Goal: Task Accomplishment & Management: Use online tool/utility

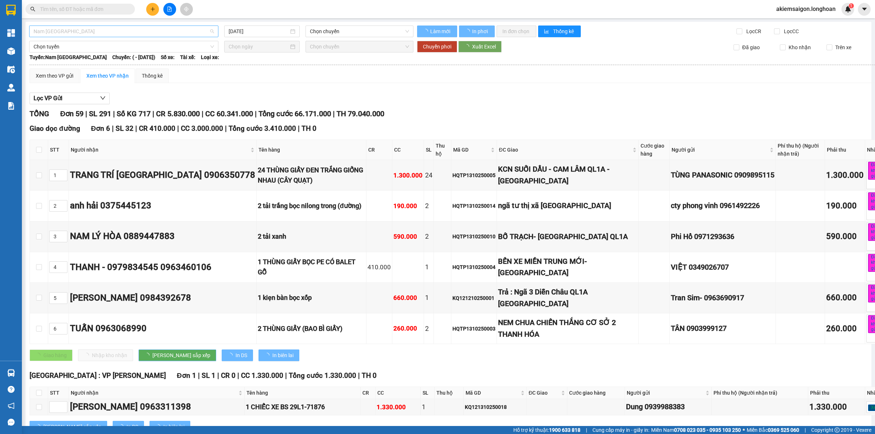
click at [117, 33] on span "Nam Trung Bắc QL1A" at bounding box center [124, 31] width 181 height 11
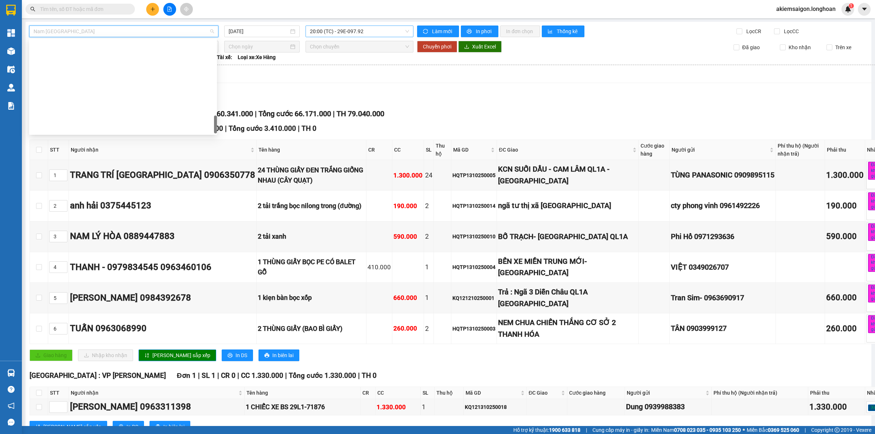
click at [339, 28] on span "20:00 (TC) - 29E-097.92" at bounding box center [359, 31] width 99 height 11
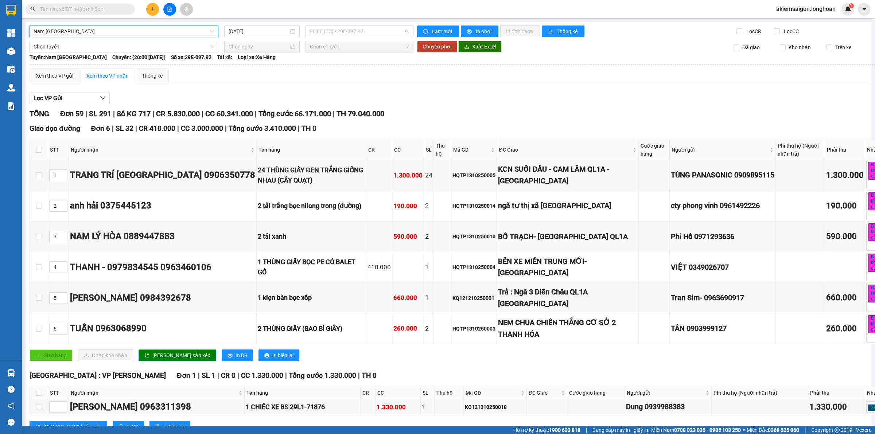
scroll to position [444, 0]
click at [345, 70] on div "22:00 (TC) - 29H-954.95" at bounding box center [336, 69] width 57 height 8
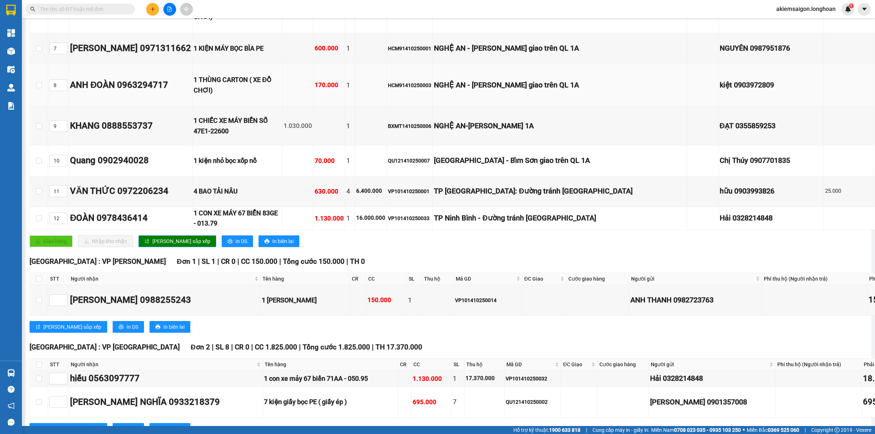
scroll to position [380, 0]
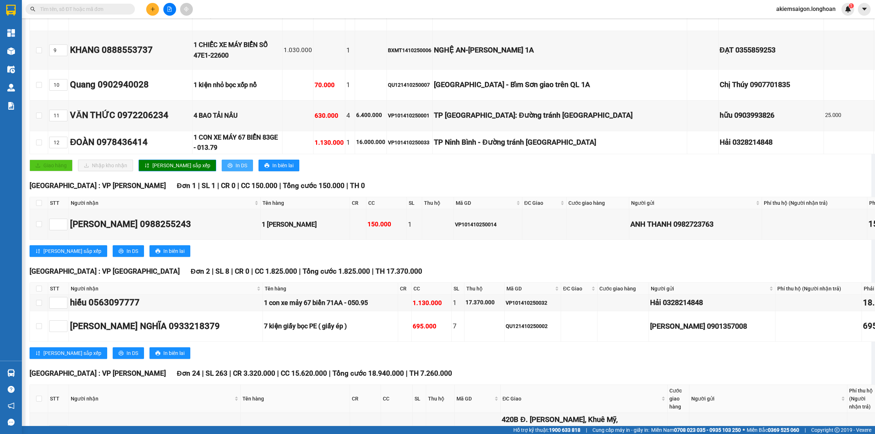
click at [222, 171] on button "In DS" at bounding box center [237, 166] width 31 height 12
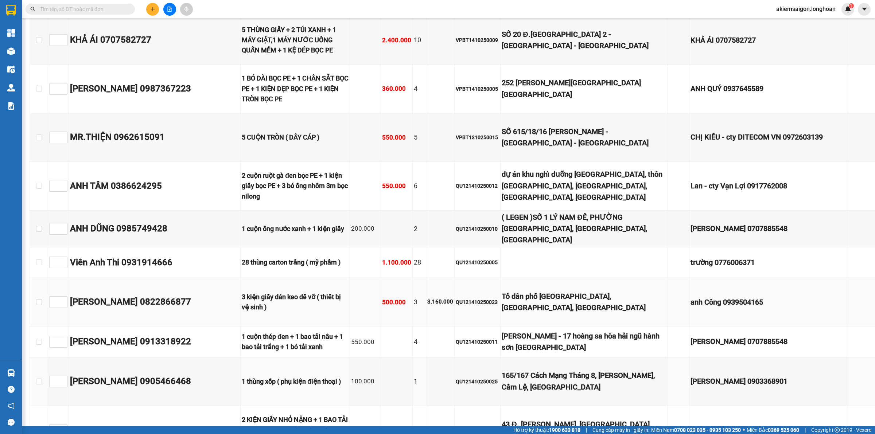
scroll to position [1444, 0]
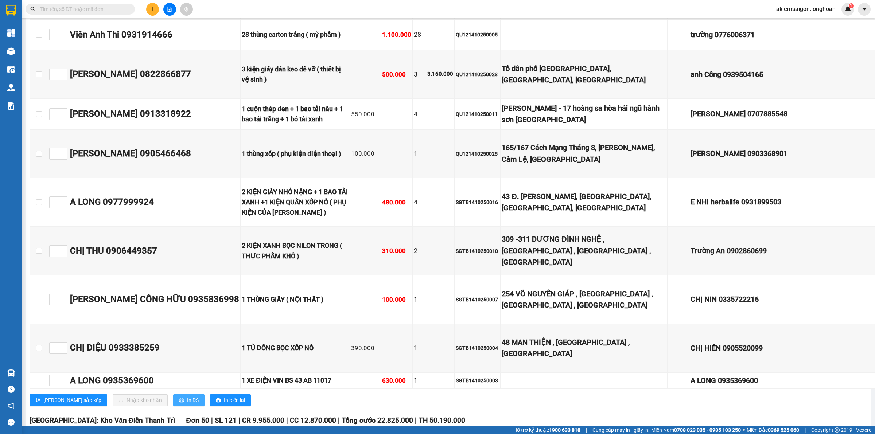
click at [187, 397] on span "In DS" at bounding box center [193, 401] width 12 height 8
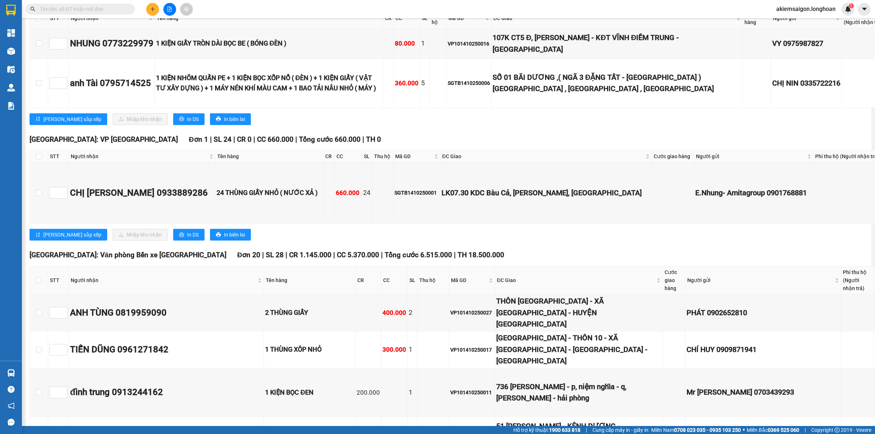
scroll to position [5016, 0]
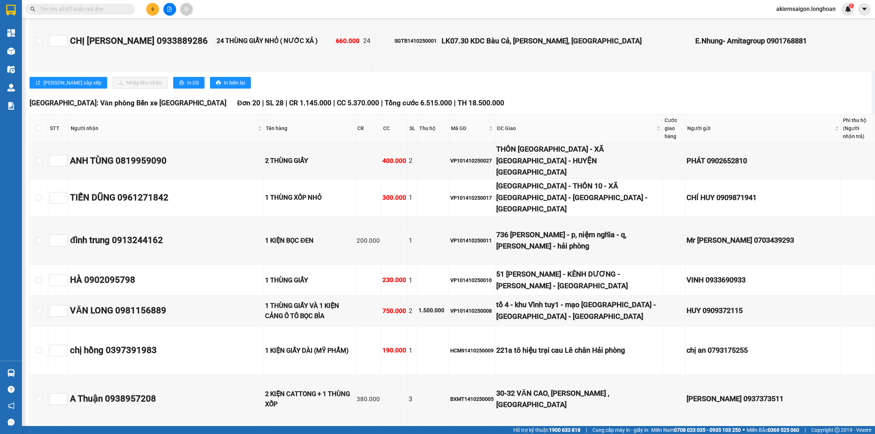
click at [173, 89] on button "In DS" at bounding box center [188, 83] width 31 height 12
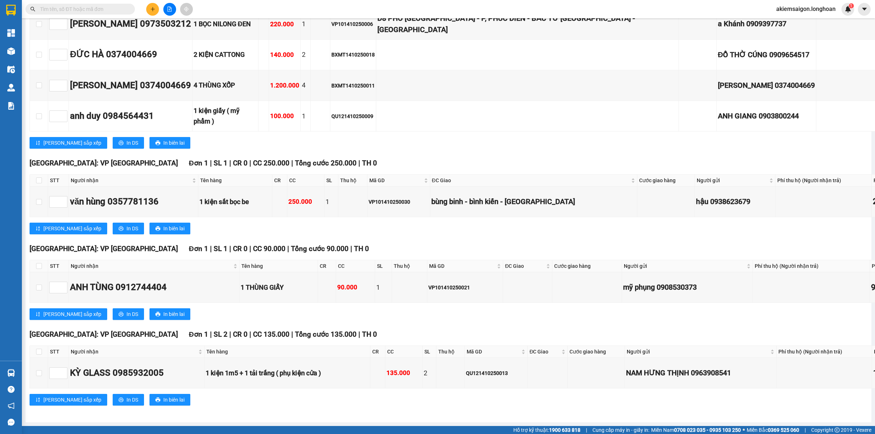
scroll to position [6301, 0]
click at [127, 225] on span "In DS" at bounding box center [133, 229] width 12 height 8
click at [172, 10] on icon "file-add" at bounding box center [169, 9] width 5 height 5
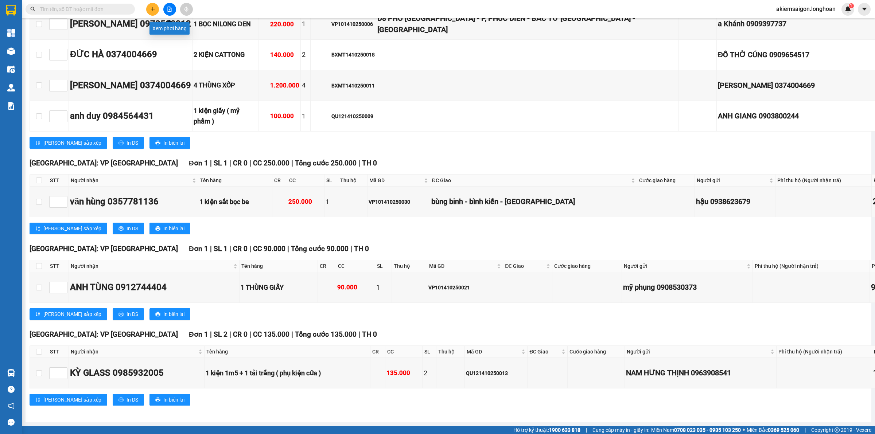
click at [171, 8] on icon "file-add" at bounding box center [170, 9] width 4 height 5
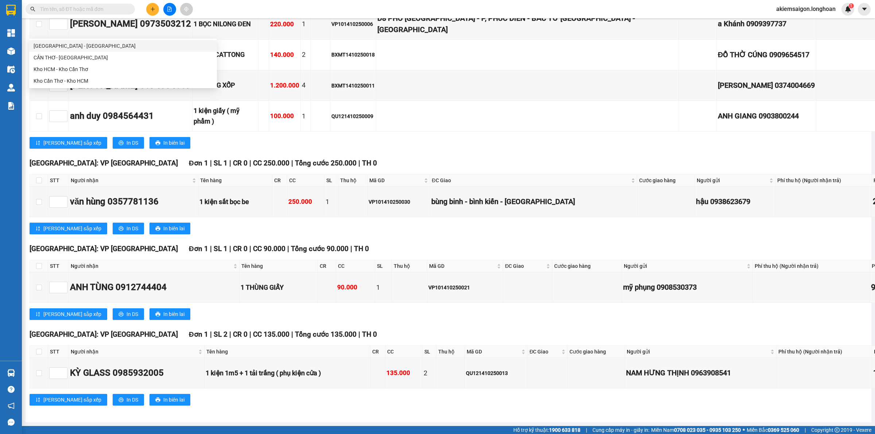
type input "cần"
click at [83, 69] on div "Kho HCM - Kho Cần Thơ" at bounding box center [123, 69] width 179 height 8
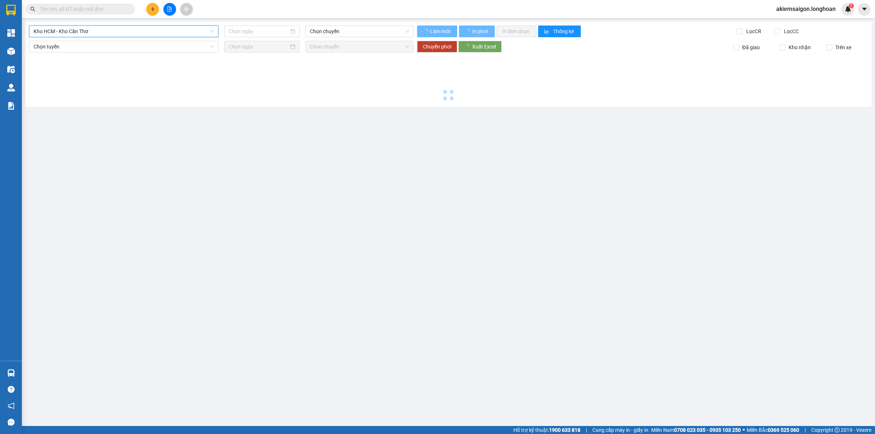
type input "14/10/2025"
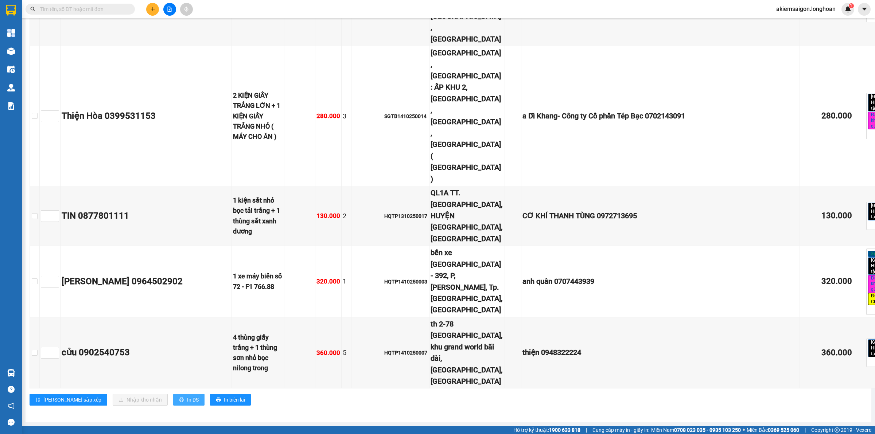
click at [187, 402] on span "In DS" at bounding box center [193, 400] width 12 height 8
